Goal: Check status: Check status

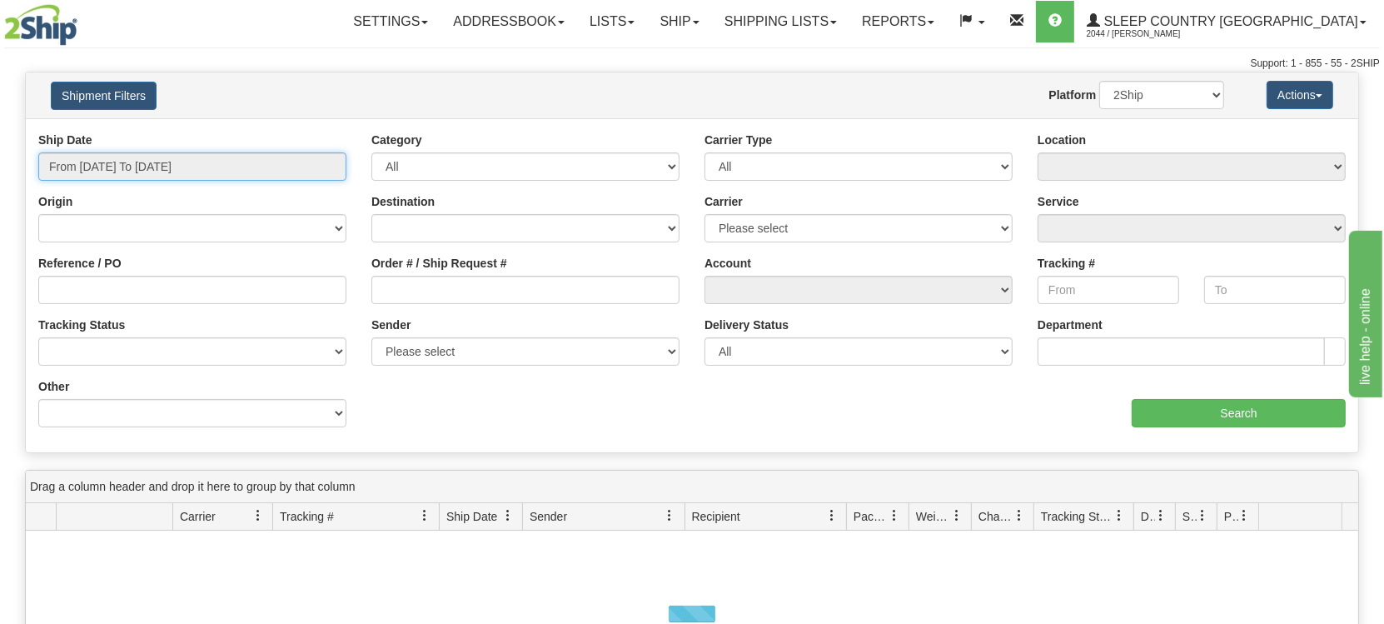
click at [126, 166] on input "From [DATE] To [DATE]" at bounding box center [192, 166] width 308 height 28
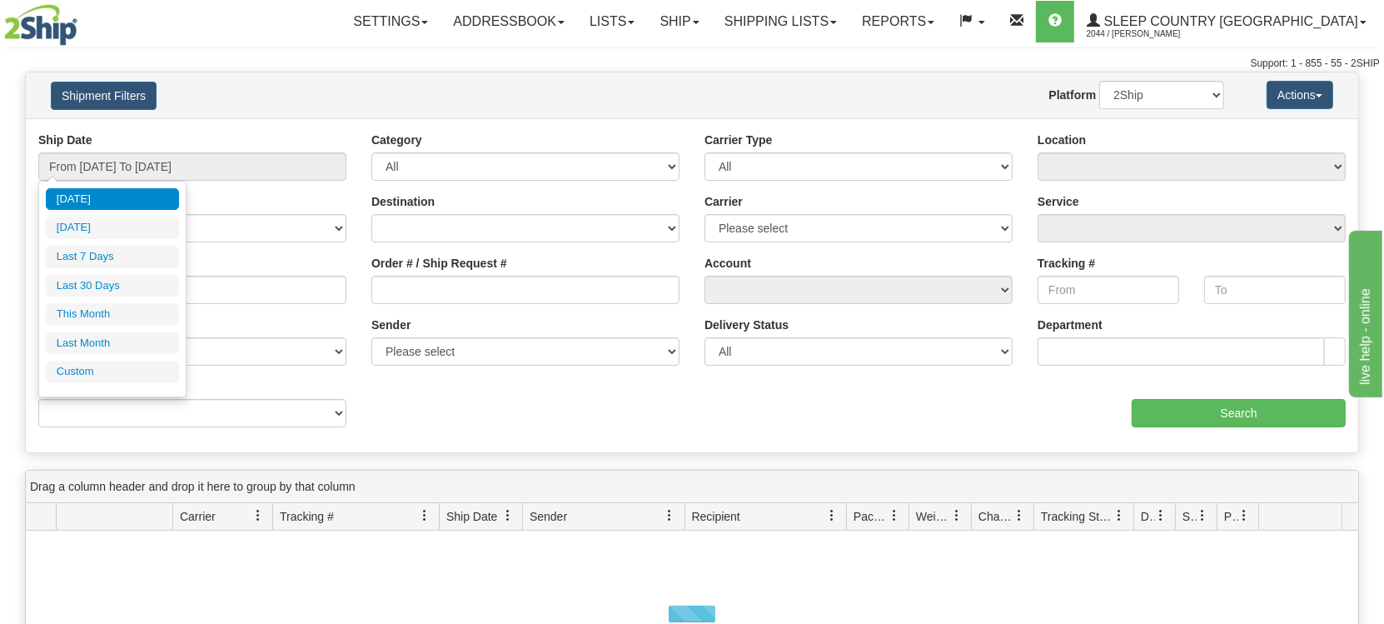
drag, startPoint x: 96, startPoint y: 286, endPoint x: 162, endPoint y: 291, distance: 66.7
click at [100, 286] on li "Last 30 Days" at bounding box center [112, 286] width 133 height 22
type input "From [DATE] To [DATE]"
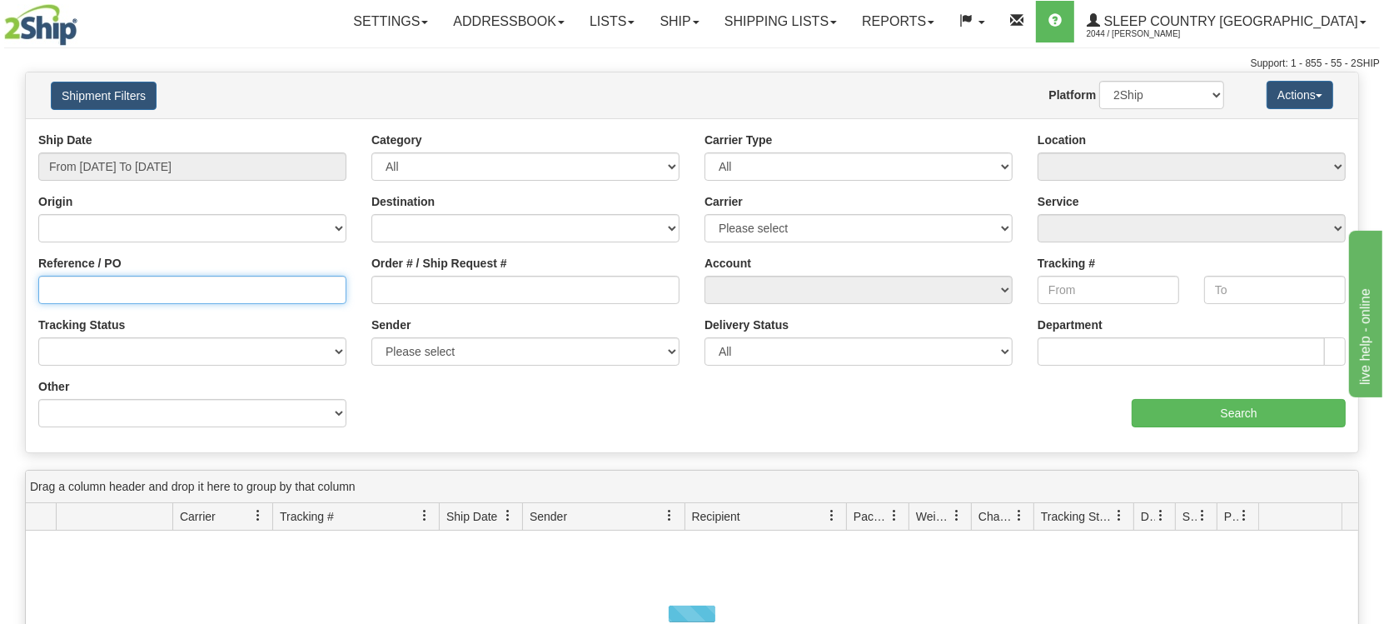
click at [191, 290] on input "Reference / PO" at bounding box center [192, 290] width 308 height 28
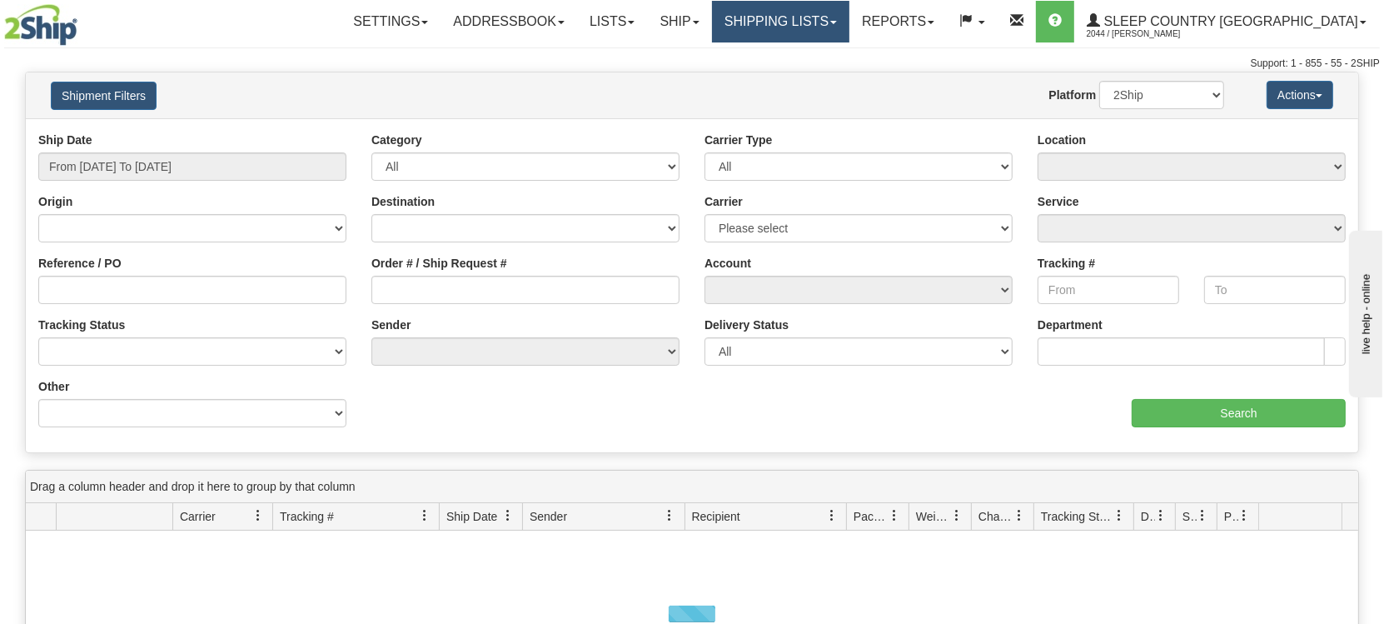
click at [849, 26] on link "Shipping lists" at bounding box center [780, 22] width 137 height 42
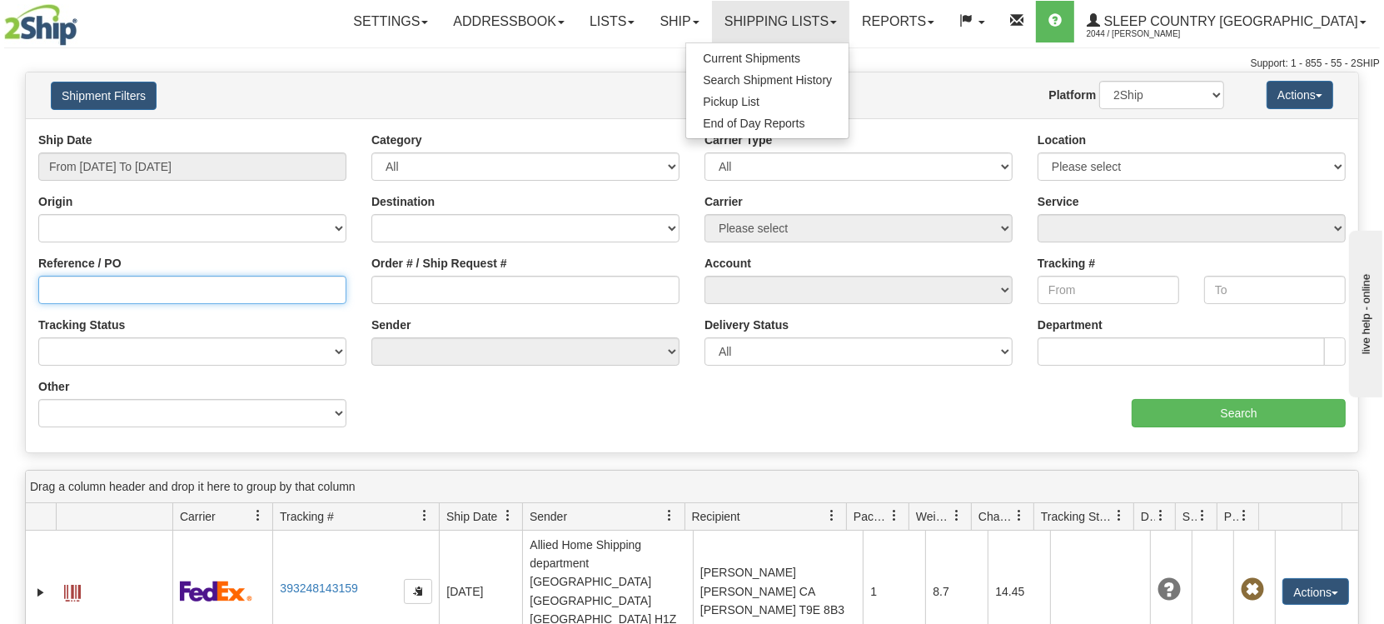
click at [75, 291] on input "Reference / PO" at bounding box center [192, 290] width 308 height 28
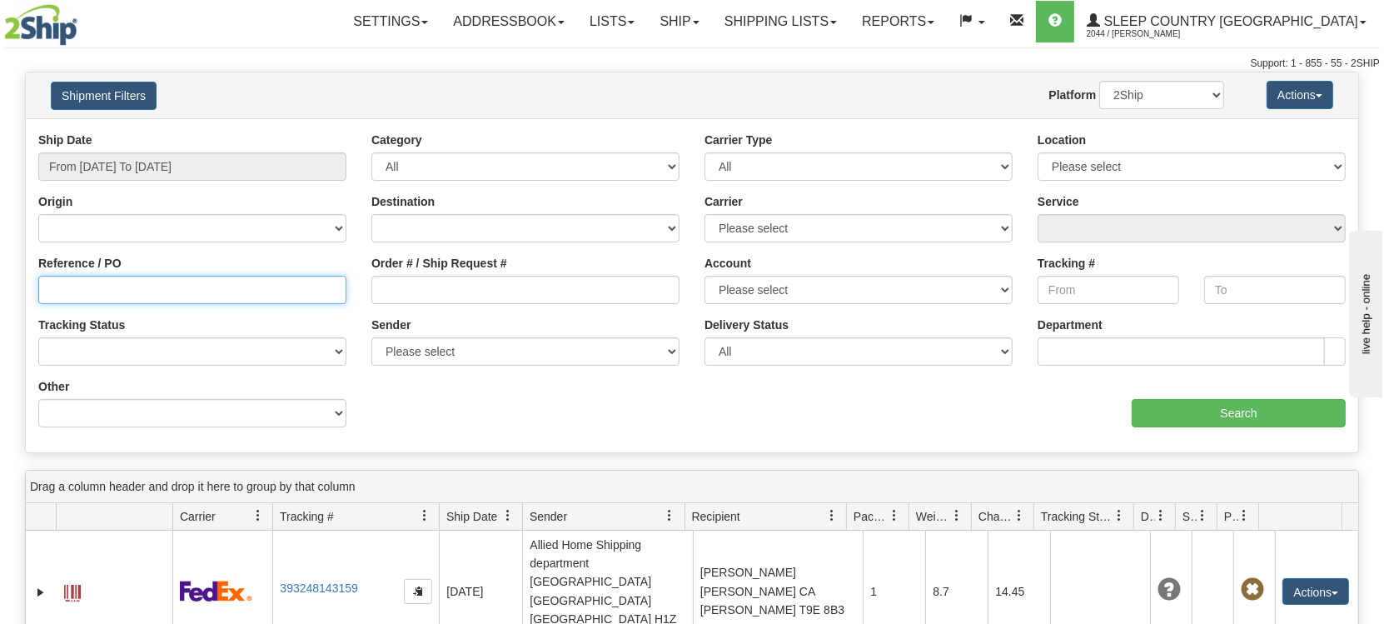
paste input "1057701"
type input "1057701"
click at [1239, 412] on input "Search" at bounding box center [1238, 413] width 214 height 28
